Goal: Information Seeking & Learning: Find contact information

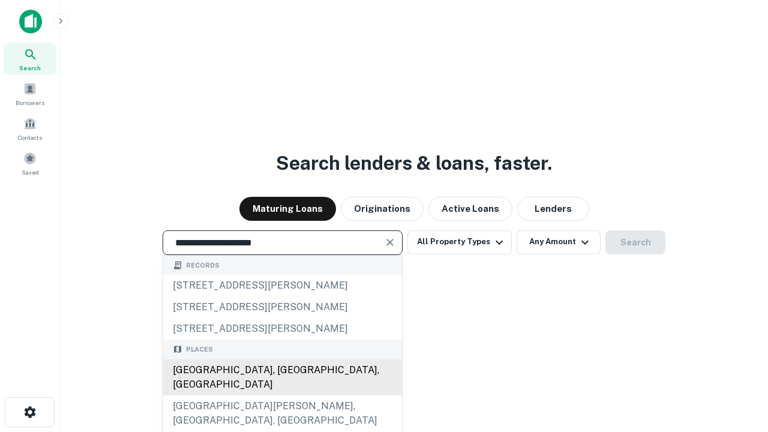
click at [282, 395] on div "[GEOGRAPHIC_DATA], [GEOGRAPHIC_DATA], [GEOGRAPHIC_DATA]" at bounding box center [282, 377] width 239 height 36
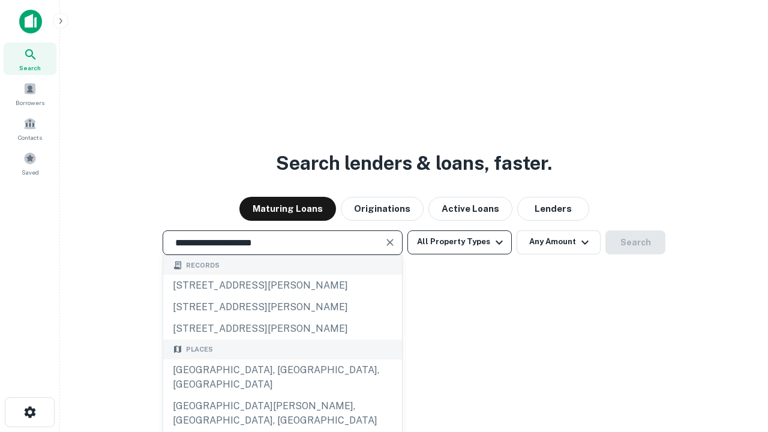
click at [460, 242] on button "All Property Types" at bounding box center [459, 242] width 104 height 24
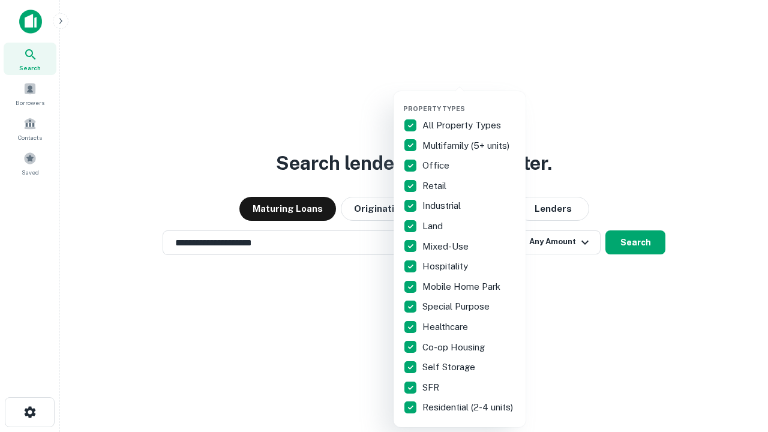
type input "**********"
click at [469, 101] on button "button" at bounding box center [469, 101] width 132 height 1
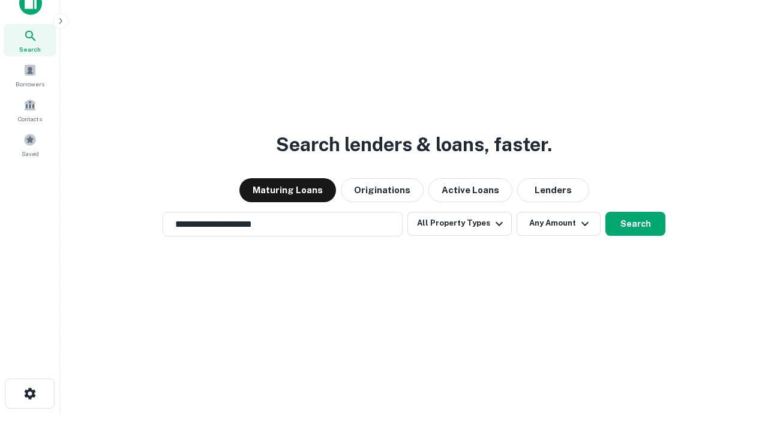
scroll to position [7, 145]
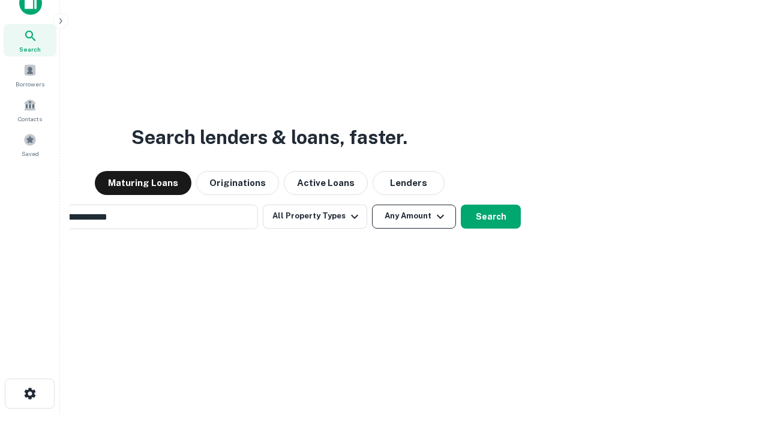
click at [372, 205] on button "Any Amount" at bounding box center [414, 217] width 84 height 24
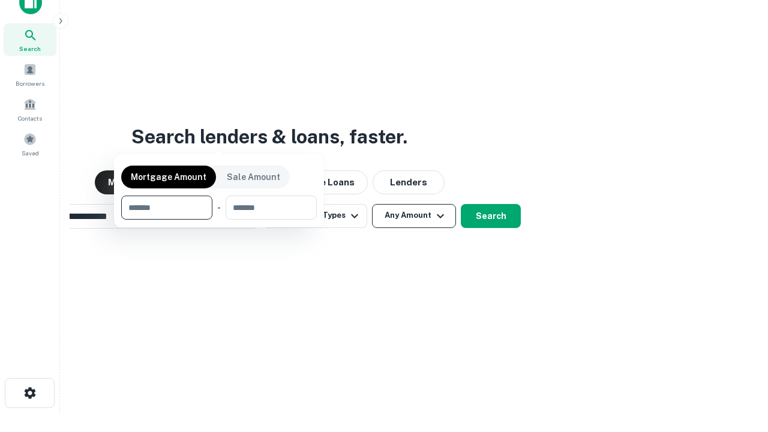
scroll to position [86, 340]
type input "*******"
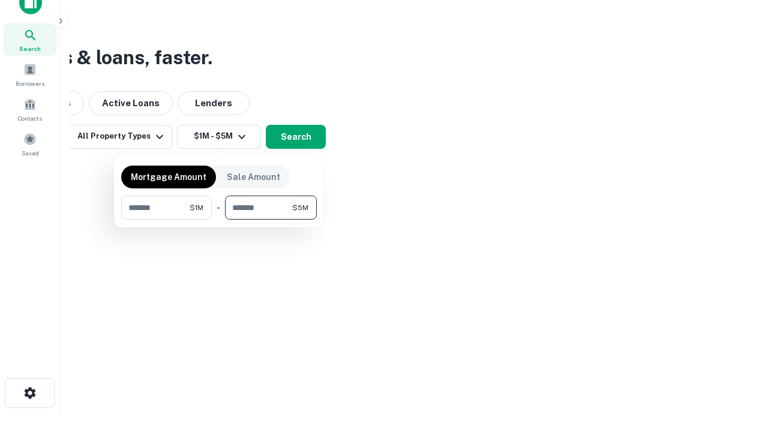
type input "*******"
click at [219, 220] on button "button" at bounding box center [219, 220] width 196 height 1
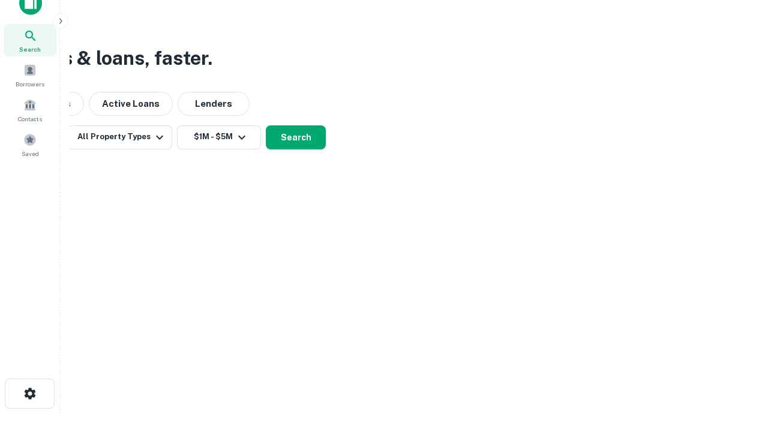
scroll to position [7, 221]
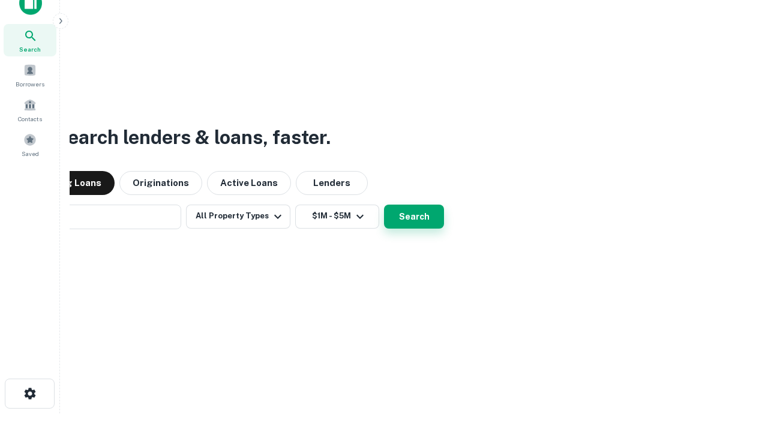
click at [384, 205] on button "Search" at bounding box center [414, 217] width 60 height 24
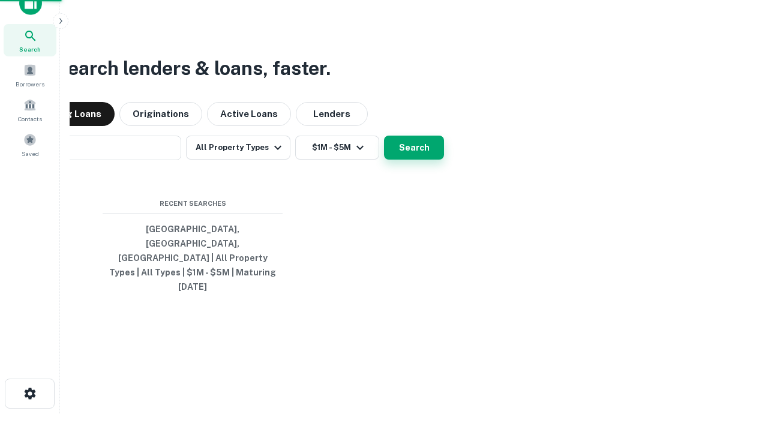
scroll to position [32, 340]
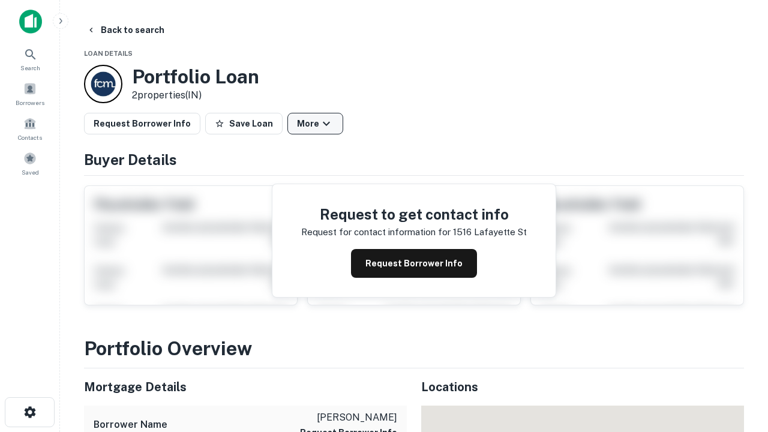
click at [315, 124] on button "More" at bounding box center [315, 124] width 56 height 22
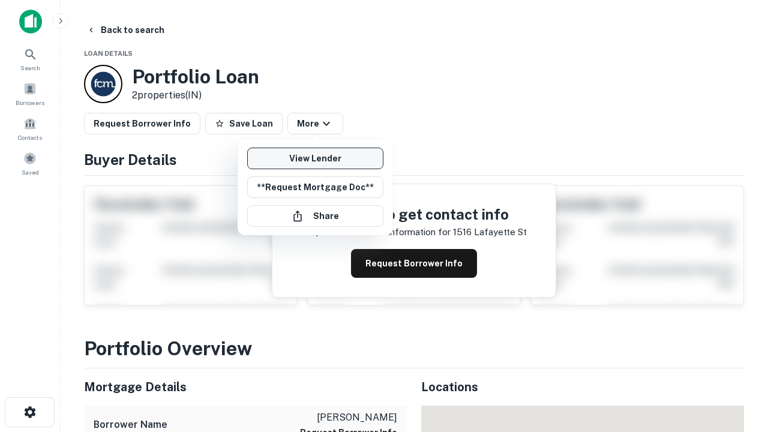
click at [315, 158] on link "View Lender" at bounding box center [315, 159] width 136 height 22
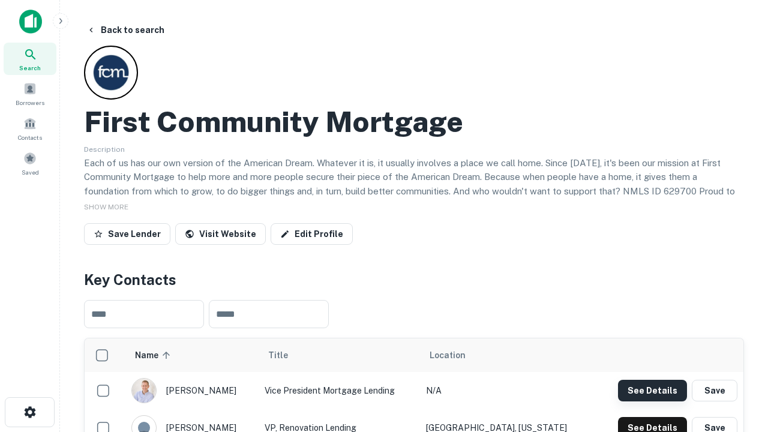
click at [652, 390] on button "See Details" at bounding box center [652, 391] width 69 height 22
click at [29, 412] on icon "button" at bounding box center [30, 412] width 14 height 14
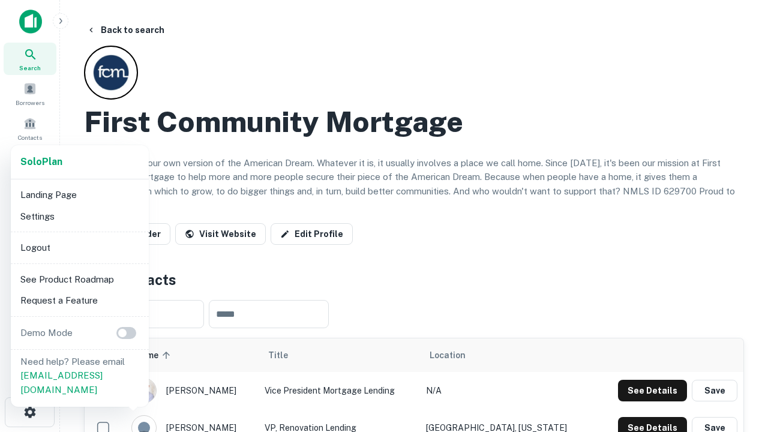
click at [79, 247] on li "Logout" at bounding box center [80, 248] width 128 height 22
